Goal: Information Seeking & Learning: Learn about a topic

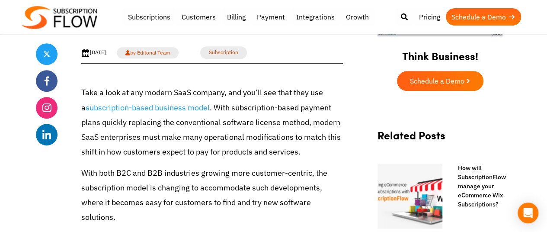
scroll to position [303, 0]
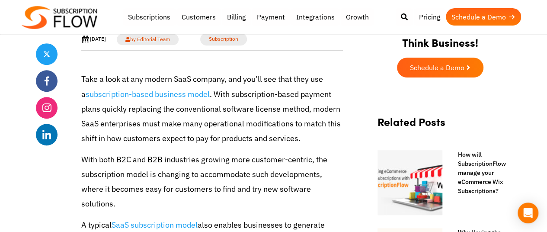
click at [264, 97] on p "Take a look at any modern SaaS company, and you’ll see that they use a subscrip…" at bounding box center [212, 109] width 262 height 74
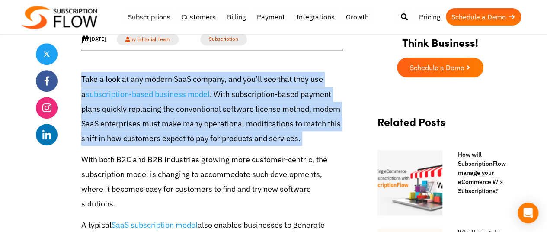
click at [264, 97] on p "Take a look at any modern SaaS company, and you’ll see that they use a subscrip…" at bounding box center [212, 109] width 262 height 74
click at [270, 116] on p "Take a look at any modern SaaS company, and you’ll see that they use a subscrip…" at bounding box center [212, 109] width 262 height 74
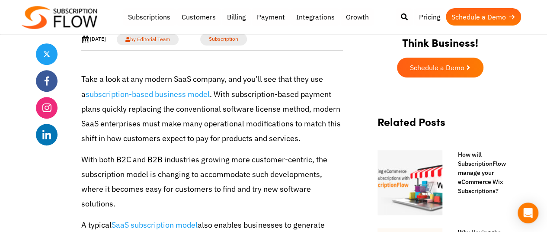
click at [229, 98] on p "Take a look at any modern SaaS company, and you’ll see that they use a subscrip…" at bounding box center [212, 109] width 262 height 74
click at [249, 104] on p "Take a look at any modern SaaS company, and you’ll see that they use a subscrip…" at bounding box center [212, 109] width 262 height 74
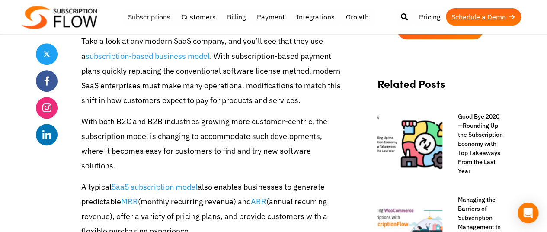
scroll to position [303, 0]
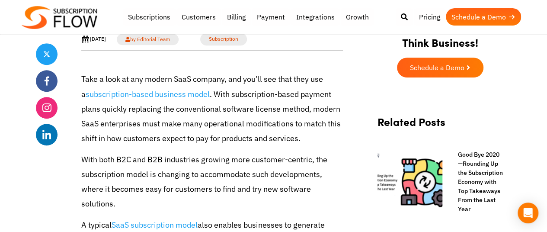
click at [299, 91] on p "Take a look at any modern SaaS company, and you’ll see that they use a subscrip…" at bounding box center [212, 109] width 262 height 74
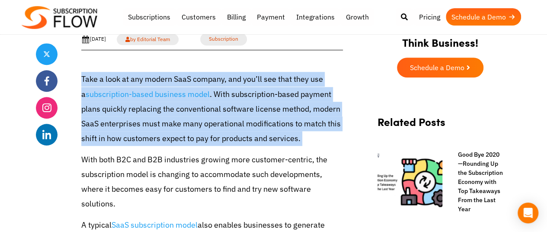
drag, startPoint x: 299, startPoint y: 91, endPoint x: 307, endPoint y: 102, distance: 13.2
click at [302, 96] on p "Take a look at any modern SaaS company, and you’ll see that they use a subscrip…" at bounding box center [212, 109] width 262 height 74
click at [316, 117] on p "Take a look at any modern SaaS company, and you’ll see that they use a subscrip…" at bounding box center [212, 109] width 262 height 74
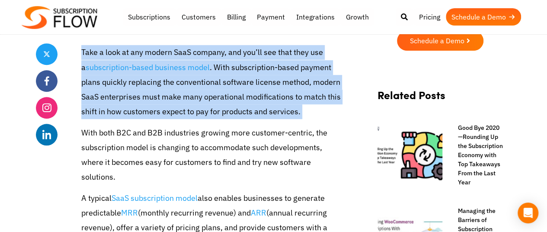
scroll to position [390, 0]
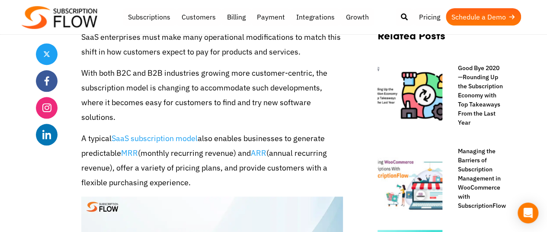
click at [250, 81] on p "With both B2C and B2B industries growing more customer-centric, the subscriptio…" at bounding box center [212, 95] width 262 height 59
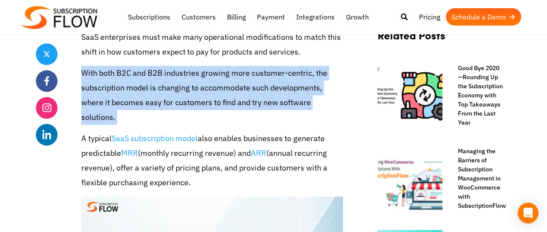
click at [250, 81] on p "With both B2C and B2B industries growing more customer-centric, the subscriptio…" at bounding box center [212, 95] width 262 height 59
click at [274, 93] on p "With both B2C and B2B industries growing more customer-centric, the subscriptio…" at bounding box center [212, 95] width 262 height 59
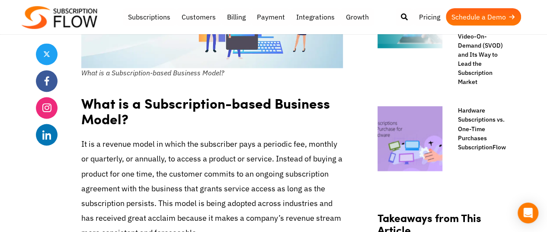
scroll to position [736, 0]
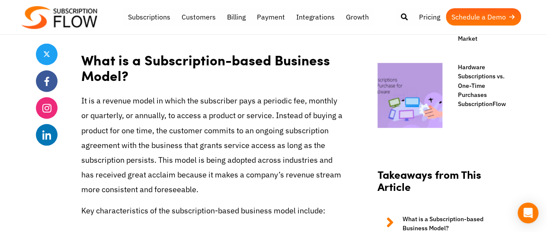
click at [136, 145] on p "It is a revenue model in which the subscriber pays a periodic fee, monthly or q…" at bounding box center [212, 144] width 262 height 103
click at [191, 113] on p "It is a revenue model in which the subscriber pays a periodic fee, monthly or q…" at bounding box center [212, 144] width 262 height 103
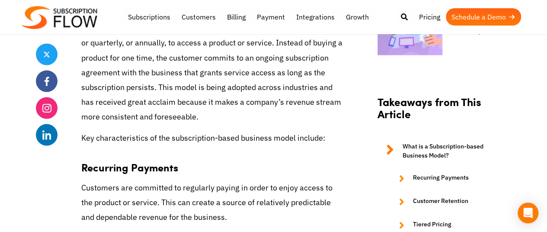
scroll to position [822, 0]
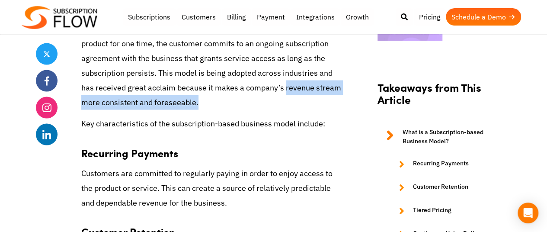
drag, startPoint x: 269, startPoint y: 86, endPoint x: 284, endPoint y: 75, distance: 18.0
click at [284, 75] on p "It is a revenue model in which the subscriber pays a periodic fee, monthly or q…" at bounding box center [212, 57] width 262 height 103
copy p "revenue stream more consistent and foreseeable."
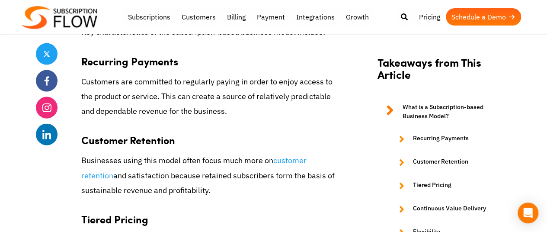
scroll to position [952, 0]
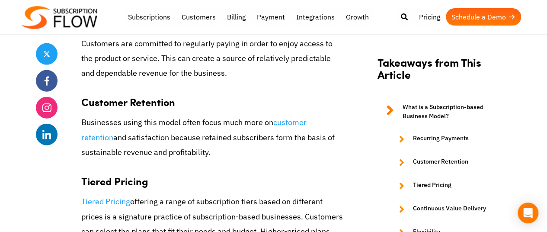
click at [189, 87] on h3 "Customer Retention" at bounding box center [212, 98] width 262 height 22
click at [209, 115] on p "Businesses using this model often focus much more on customer retention and sat…" at bounding box center [212, 137] width 262 height 45
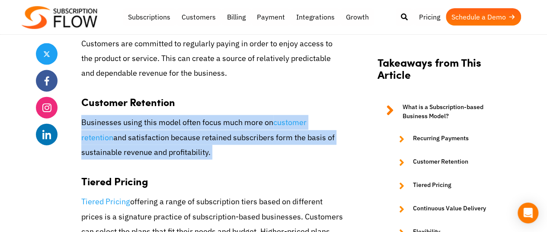
drag, startPoint x: 209, startPoint y: 107, endPoint x: 213, endPoint y: 121, distance: 14.9
click at [211, 115] on p "Businesses using this model often focus much more on customer retention and sat…" at bounding box center [212, 137] width 262 height 45
click at [219, 135] on p "Businesses using this model often focus much more on customer retention and sat…" at bounding box center [212, 137] width 262 height 45
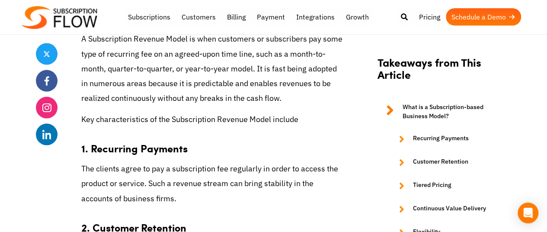
scroll to position [2467, 0]
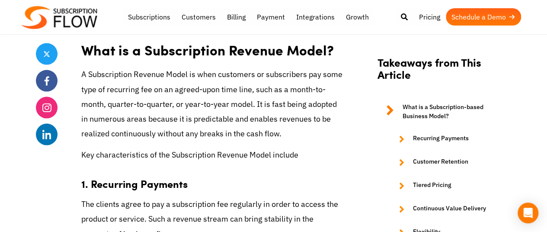
click at [175, 127] on p "A Subscription Revenue Model is when customers or subscribers pay some type of …" at bounding box center [212, 104] width 262 height 74
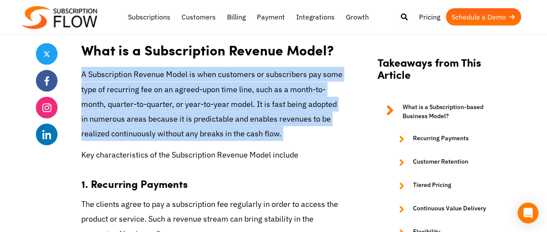
click at [175, 127] on p "A Subscription Revenue Model is when customers or subscribers pay some type of …" at bounding box center [212, 104] width 262 height 74
click at [209, 112] on p "A Subscription Revenue Model is when customers or subscribers pay some type of …" at bounding box center [212, 104] width 262 height 74
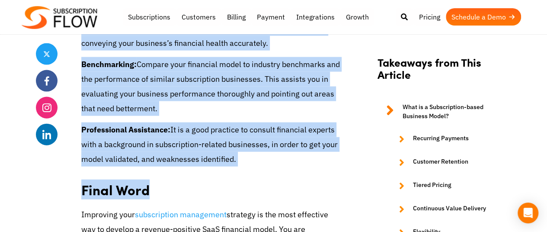
scroll to position [4285, 0]
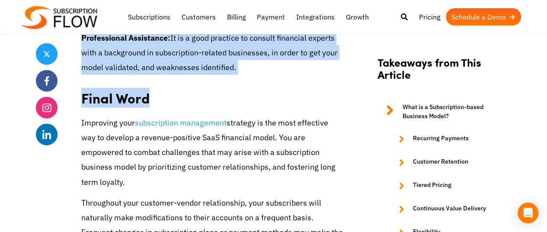
drag, startPoint x: 81, startPoint y: 75, endPoint x: 253, endPoint y: 93, distance: 173.2
click at [254, 86] on h2 "Final Word" at bounding box center [212, 94] width 262 height 27
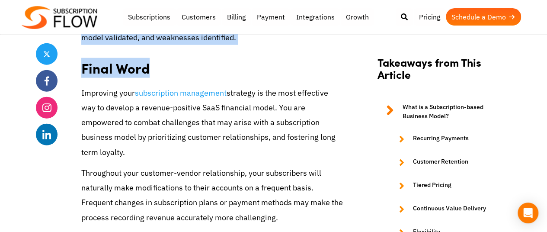
scroll to position [4328, 0]
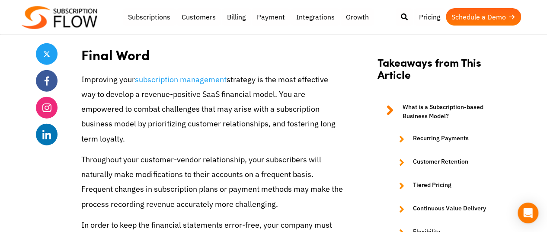
click at [286, 80] on p "Improving your subscription management strategy is the most effective way to de…" at bounding box center [212, 109] width 262 height 74
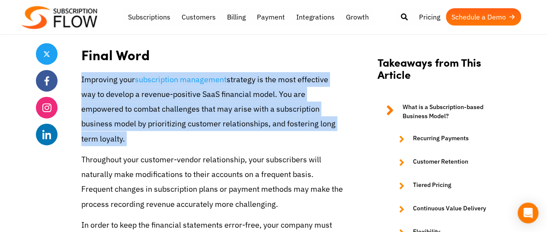
click at [286, 80] on p "Improving your subscription management strategy is the most effective way to de…" at bounding box center [212, 109] width 262 height 74
click at [248, 109] on p "Improving your subscription management strategy is the most effective way to de…" at bounding box center [212, 109] width 262 height 74
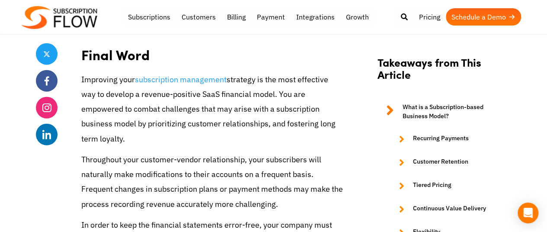
click at [93, 92] on p "Improving your subscription management strategy is the most effective way to de…" at bounding box center [212, 109] width 262 height 74
drag, startPoint x: 94, startPoint y: 92, endPoint x: 131, endPoint y: 109, distance: 40.3
click at [97, 93] on p "Improving your subscription management strategy is the most effective way to de…" at bounding box center [212, 109] width 262 height 74
click at [143, 114] on p "Improving your subscription management strategy is the most effective way to de…" at bounding box center [212, 109] width 262 height 74
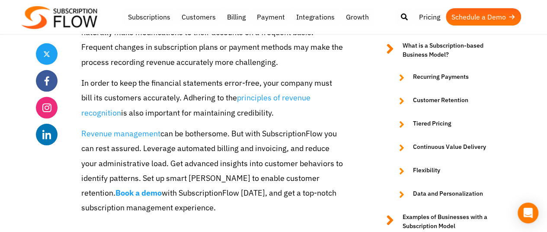
scroll to position [4501, 0]
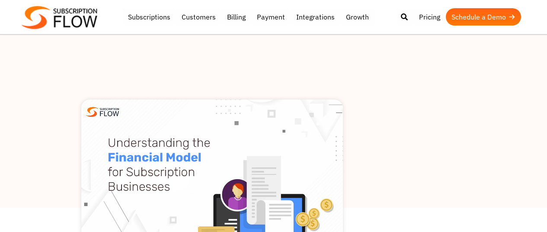
scroll to position [303, 0]
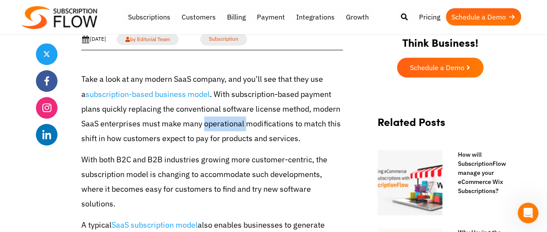
click at [235, 124] on p "Take a look at any modern SaaS company, and you’ll see that they use a subscrip…" at bounding box center [212, 109] width 262 height 74
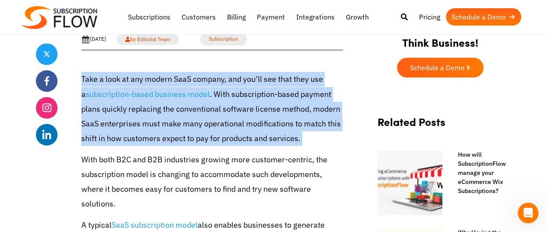
drag, startPoint x: 0, startPoint y: 0, endPoint x: 262, endPoint y: 126, distance: 290.6
click at [240, 124] on p "Take a look at any modern SaaS company, and you’ll see that they use a subscrip…" at bounding box center [212, 109] width 262 height 74
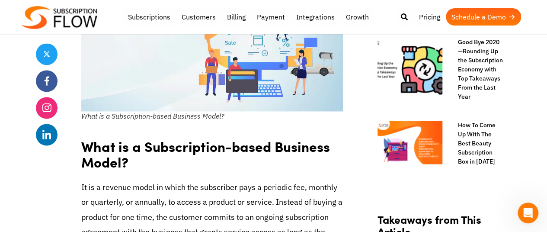
click at [246, 152] on h2 "What is a Subscription-based Business Model?" at bounding box center [212, 151] width 262 height 43
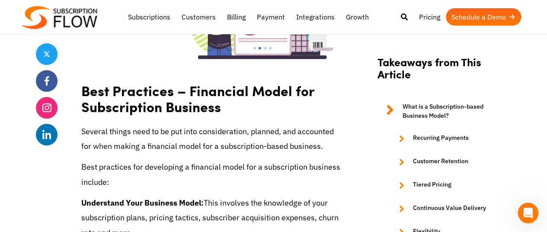
scroll to position [3333, 0]
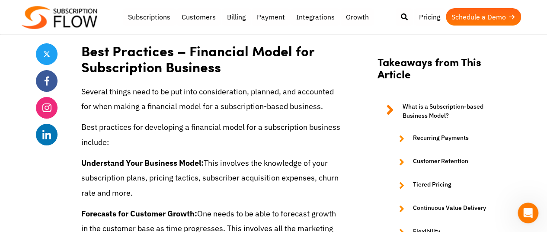
click at [261, 102] on p "Several things need to be put into consideration, planned, and accounted for wh…" at bounding box center [212, 98] width 262 height 29
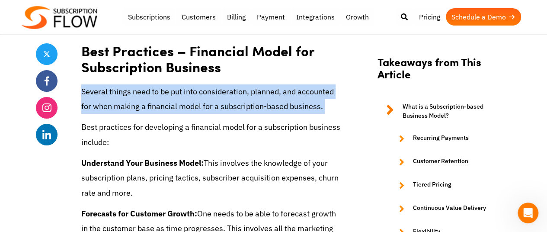
drag, startPoint x: 261, startPoint y: 102, endPoint x: 261, endPoint y: 129, distance: 27.7
click at [261, 106] on p "Several things need to be put into consideration, planned, and accounted for wh…" at bounding box center [212, 98] width 262 height 29
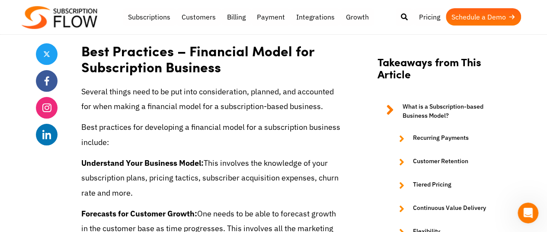
click at [261, 130] on p "Best practices for developing a financial model for a subscription business inc…" at bounding box center [212, 134] width 262 height 29
click at [180, 85] on p "Several things need to be put into consideration, planned, and accounted for wh…" at bounding box center [212, 98] width 262 height 29
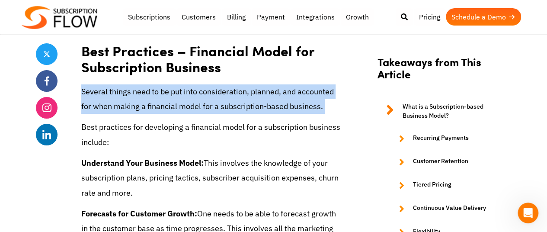
click at [180, 85] on p "Several things need to be put into consideration, planned, and accounted for wh…" at bounding box center [212, 98] width 262 height 29
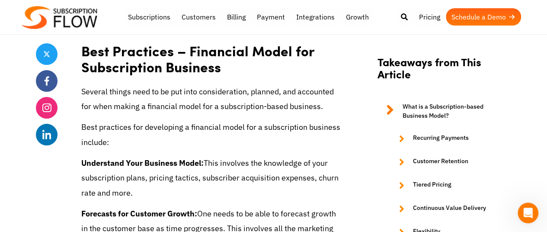
click at [209, 127] on p "Best practices for developing a financial model for a subscription business inc…" at bounding box center [212, 134] width 262 height 29
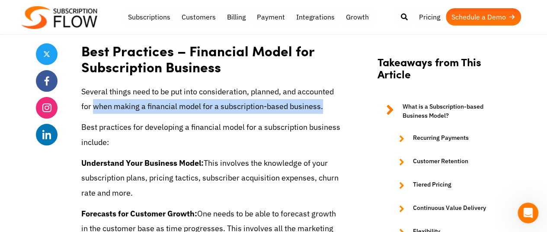
drag, startPoint x: 93, startPoint y: 105, endPoint x: 348, endPoint y: 100, distance: 255.0
copy p "when making a financial model for a subscription-based business."
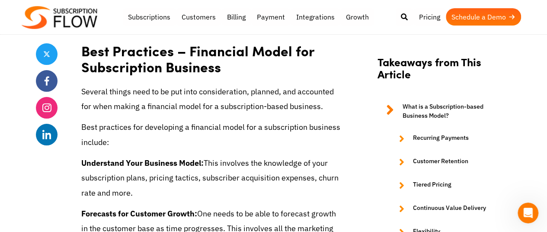
click at [334, 87] on p "Several things need to be put into consideration, planned, and accounted for wh…" at bounding box center [212, 98] width 262 height 29
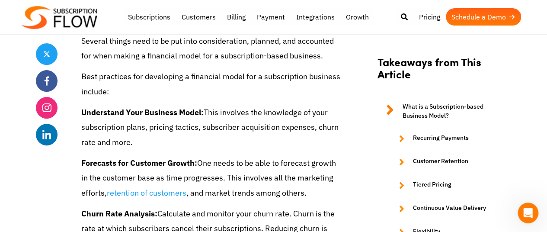
scroll to position [3419, 0]
